Goal: Task Accomplishment & Management: Use online tool/utility

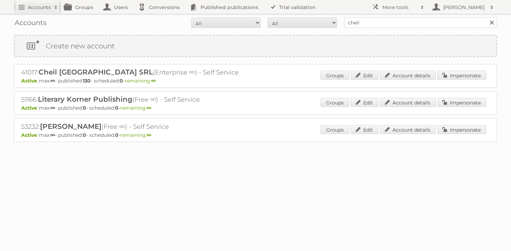
click at [372, 22] on input "cheil" at bounding box center [420, 22] width 153 height 10
type input "maxroy"
click at [487, 17] on input "Search" at bounding box center [492, 22] width 10 height 10
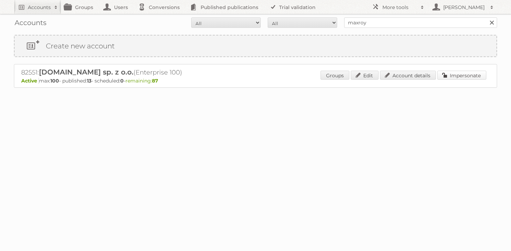
click at [454, 71] on link "Impersonate" at bounding box center [462, 75] width 49 height 9
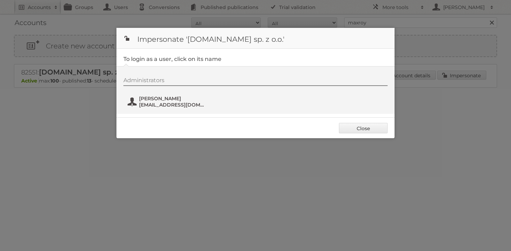
click at [165, 108] on button "[PERSON_NAME] [EMAIL_ADDRESS][DOMAIN_NAME]" at bounding box center [168, 102] width 82 height 14
